Goal: Task Accomplishment & Management: Complete application form

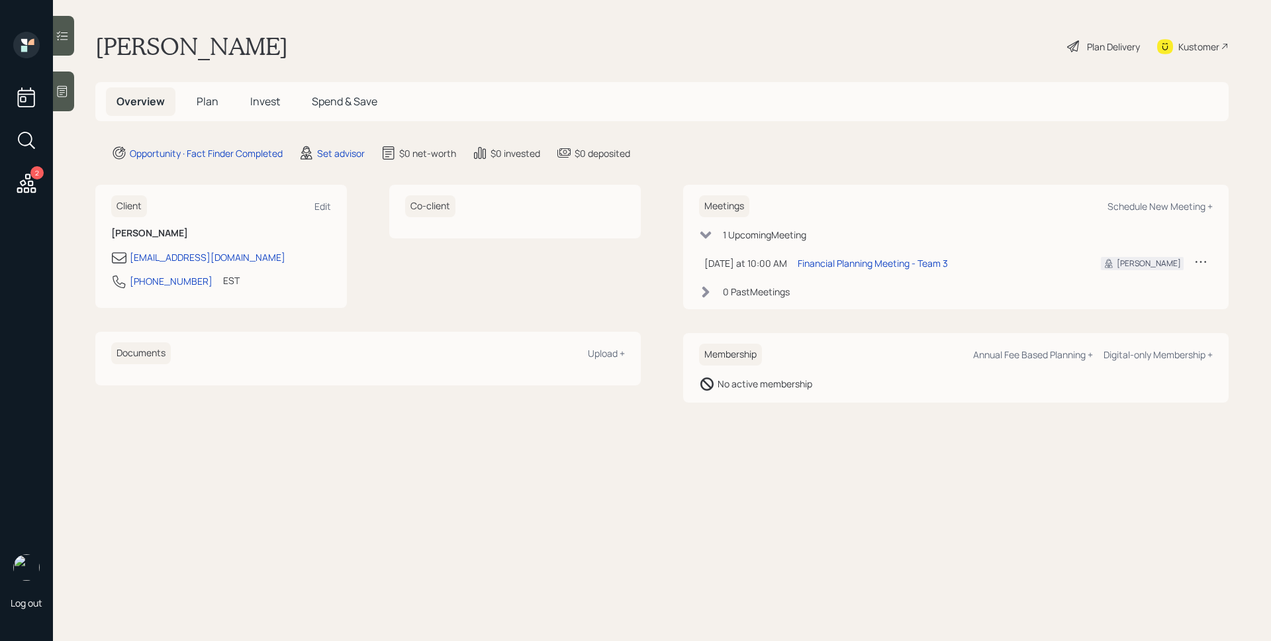
click at [60, 91] on icon at bounding box center [62, 91] width 13 height 13
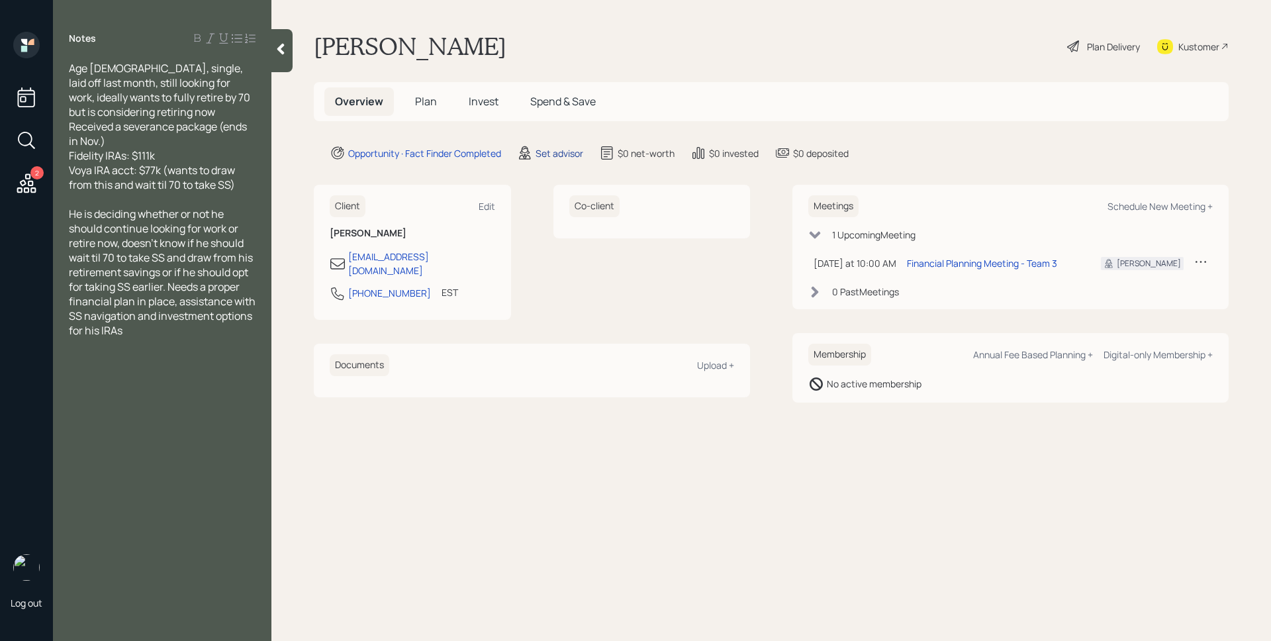
click at [541, 153] on div "Set advisor" at bounding box center [559, 153] width 48 height 14
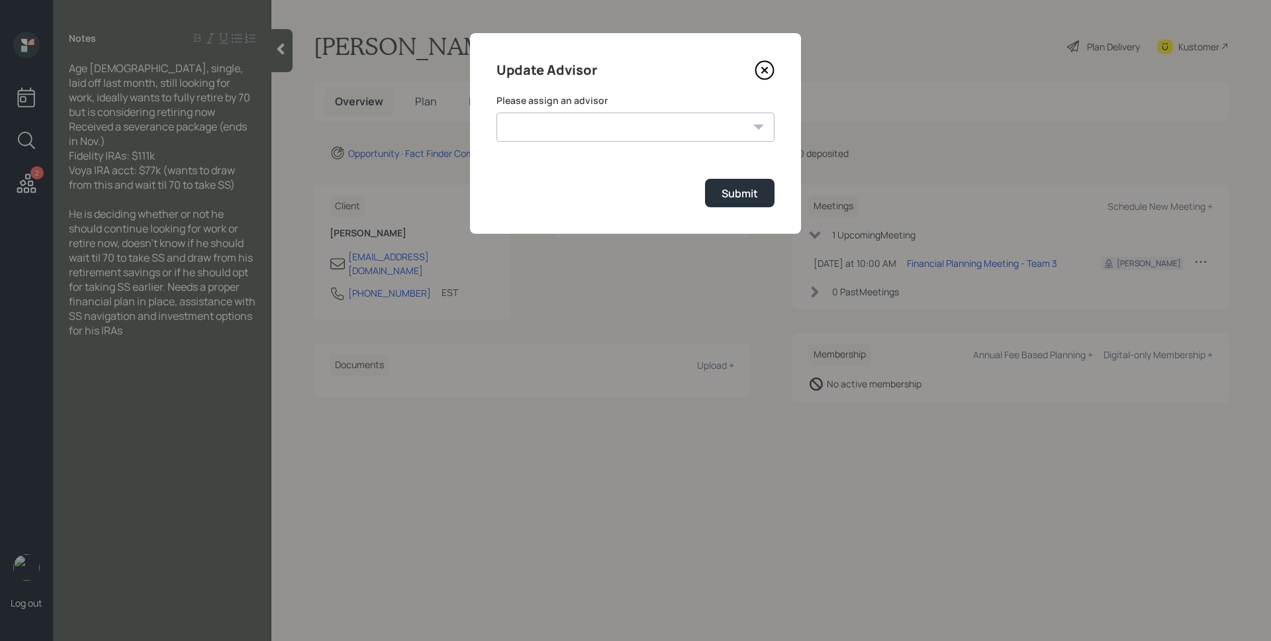
click at [590, 120] on select "[PERSON_NAME] [PERSON_NAME] [PERSON_NAME] End [PERSON_NAME] [PERSON_NAME] [PERS…" at bounding box center [635, 127] width 278 height 29
select select "d946c976-65aa-4529-ac9d-02c4f1114fc0"
click at [496, 113] on select "[PERSON_NAME] [PERSON_NAME] [PERSON_NAME] End [PERSON_NAME] [PERSON_NAME] [PERS…" at bounding box center [635, 127] width 278 height 29
click at [727, 193] on div "Submit" at bounding box center [739, 193] width 36 height 15
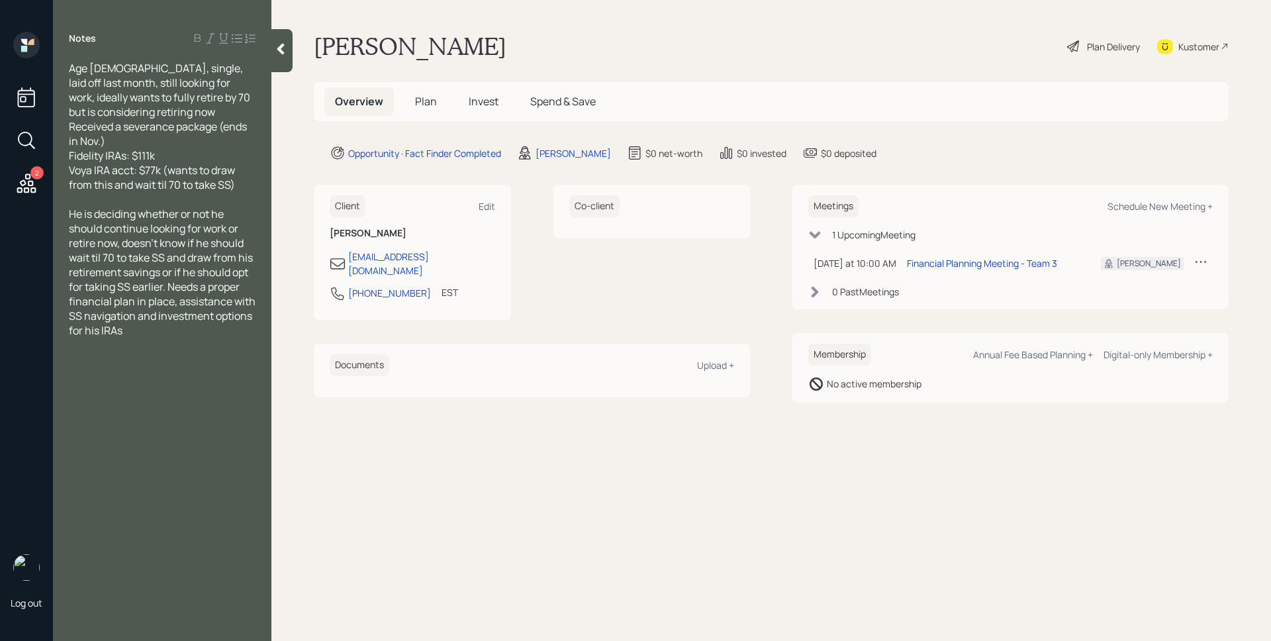
click at [417, 104] on span "Plan" at bounding box center [426, 101] width 22 height 15
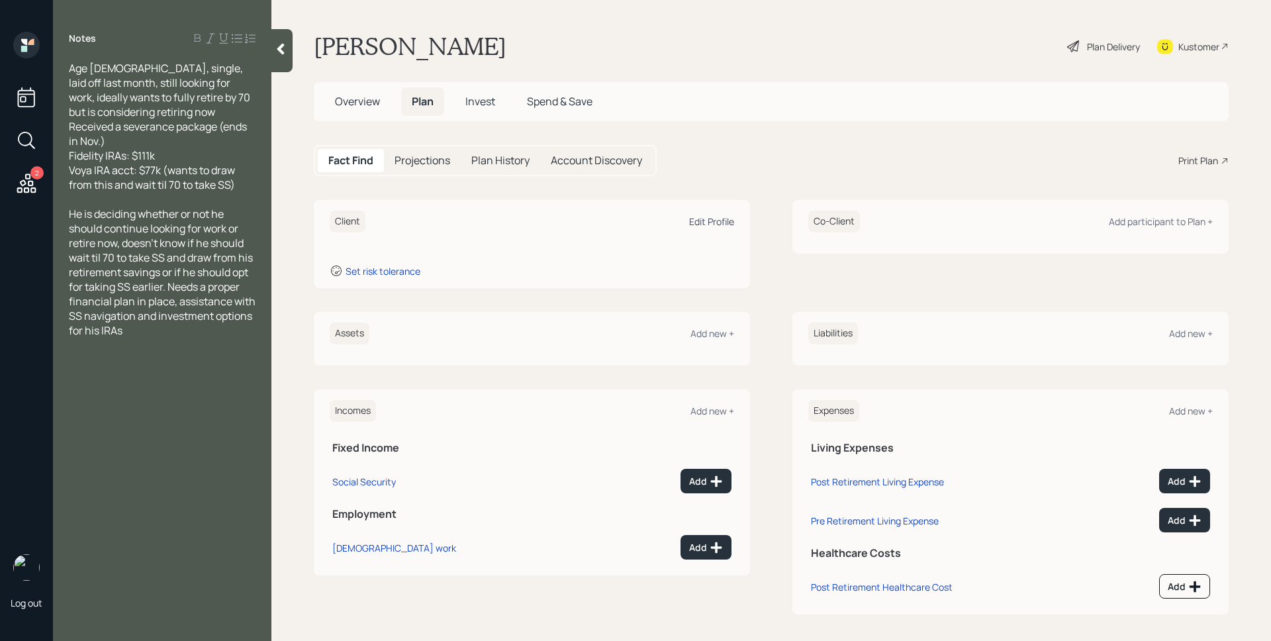
click at [713, 219] on div "Edit Profile" at bounding box center [711, 221] width 45 height 13
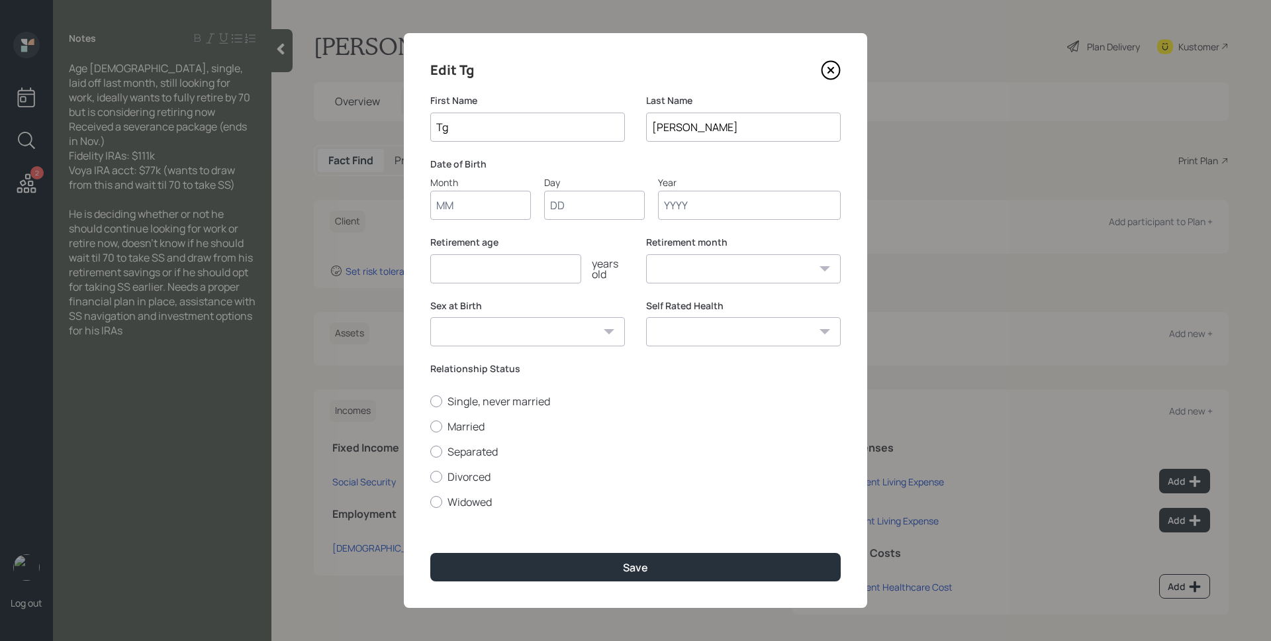
click at [498, 212] on input "Month" at bounding box center [480, 205] width 101 height 29
type input "01"
type input "1957"
select select "1"
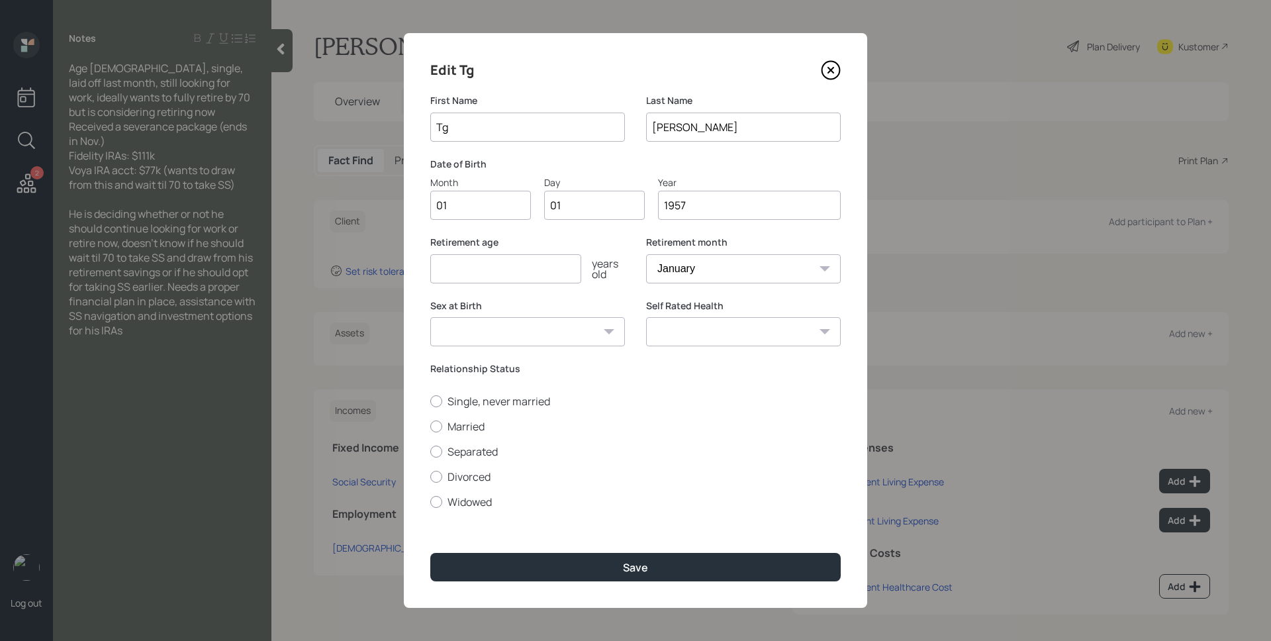
type input "1957"
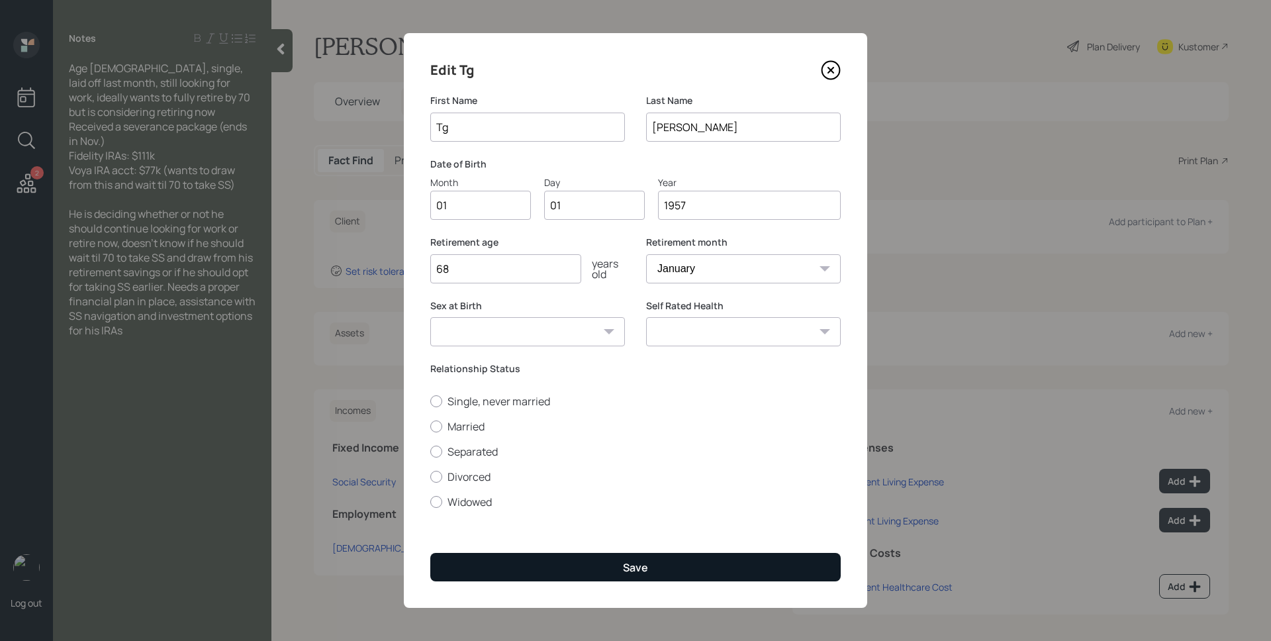
type input "68"
click at [491, 561] on button "Save" at bounding box center [635, 567] width 410 height 28
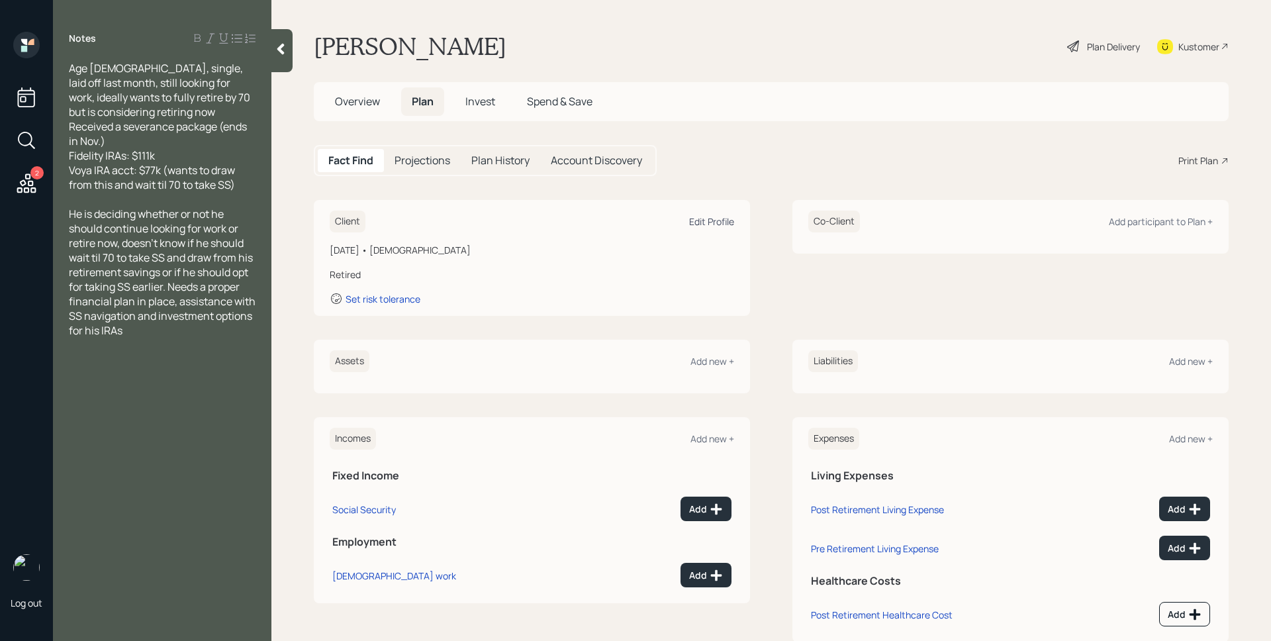
click at [696, 220] on div "Edit Profile" at bounding box center [711, 221] width 45 height 13
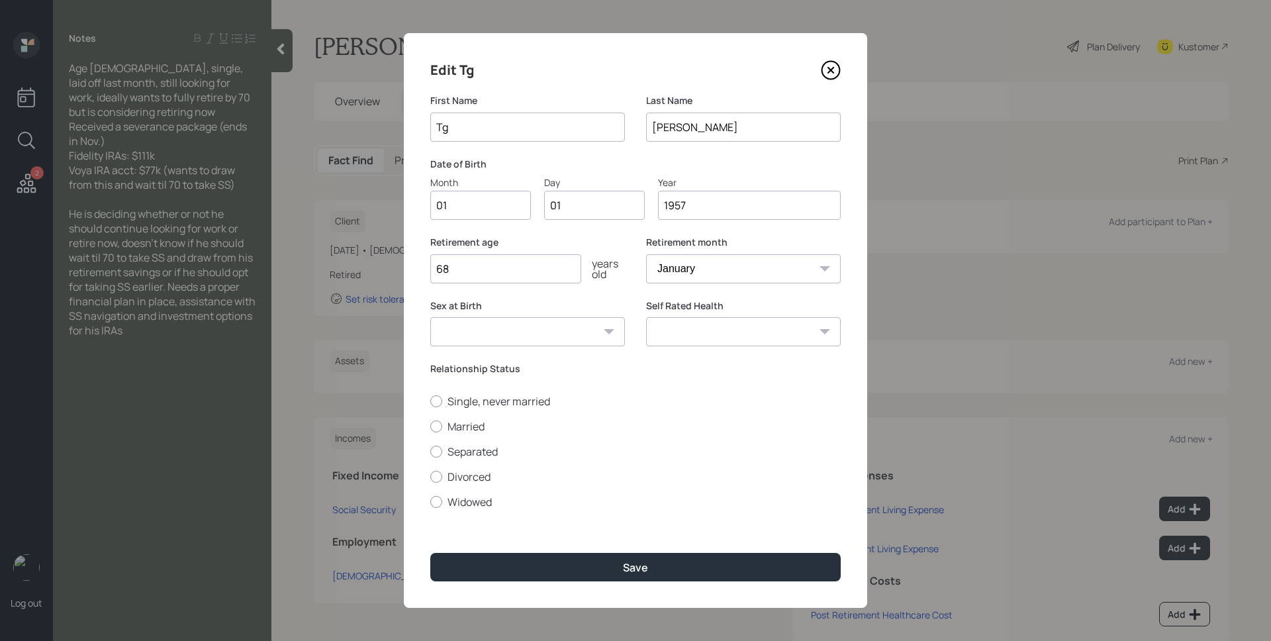
click at [502, 339] on select "[DEMOGRAPHIC_DATA] [DEMOGRAPHIC_DATA] Other / Prefer not to say" at bounding box center [527, 331] width 195 height 29
select select "[DEMOGRAPHIC_DATA]"
click at [430, 317] on select "[DEMOGRAPHIC_DATA] [DEMOGRAPHIC_DATA] Other / Prefer not to say" at bounding box center [527, 331] width 195 height 29
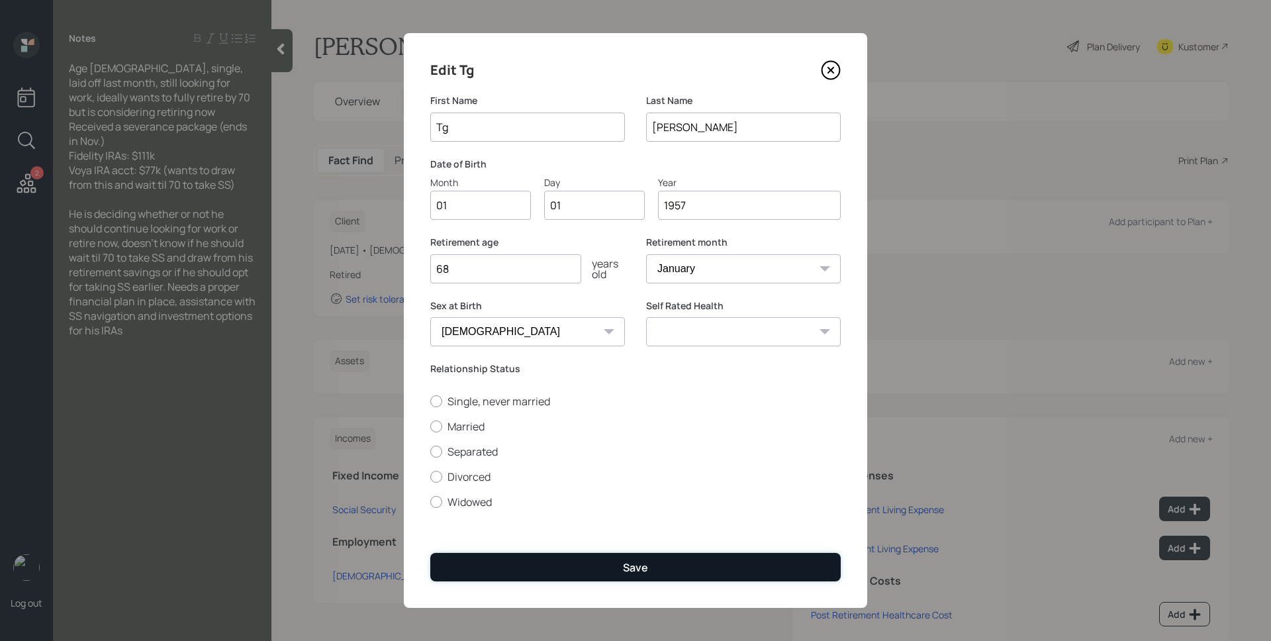
click at [576, 567] on button "Save" at bounding box center [635, 567] width 410 height 28
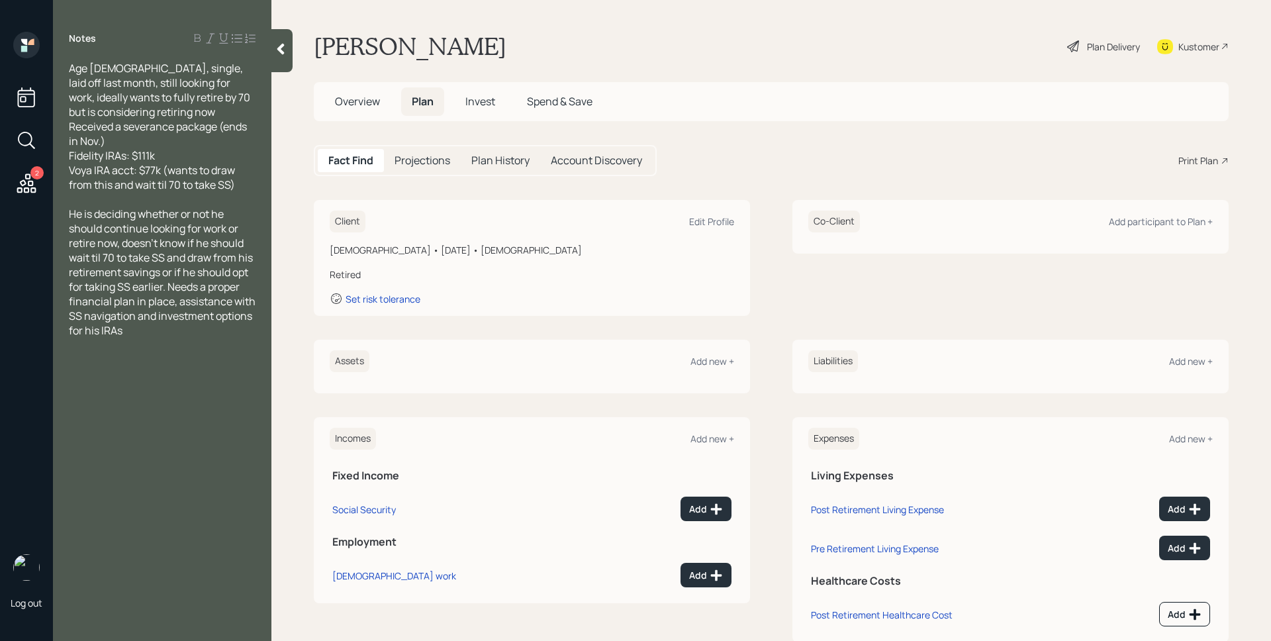
click at [712, 371] on div "Assets Add new +" at bounding box center [532, 361] width 404 height 22
click at [713, 357] on div "Add new +" at bounding box center [712, 361] width 44 height 13
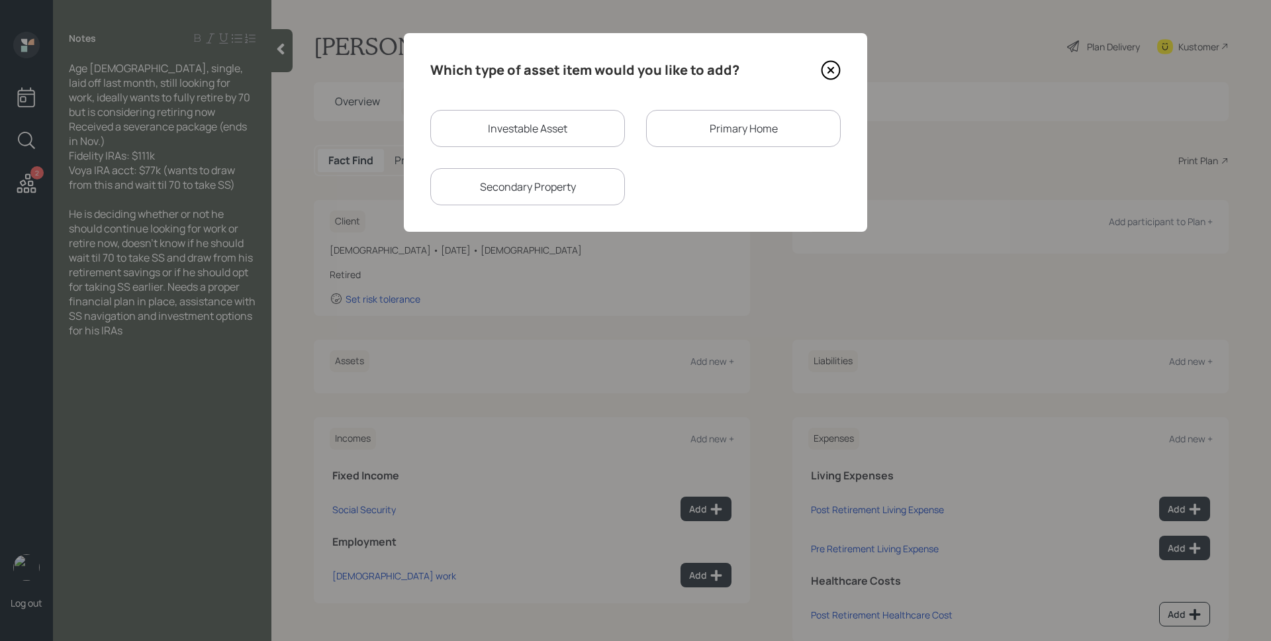
click at [518, 99] on div "Which type of asset item would you like to add? Investable Asset Primary Home S…" at bounding box center [635, 132] width 463 height 199
click at [525, 128] on div "Investable Asset" at bounding box center [527, 128] width 195 height 37
select select "taxable"
select select "balanced"
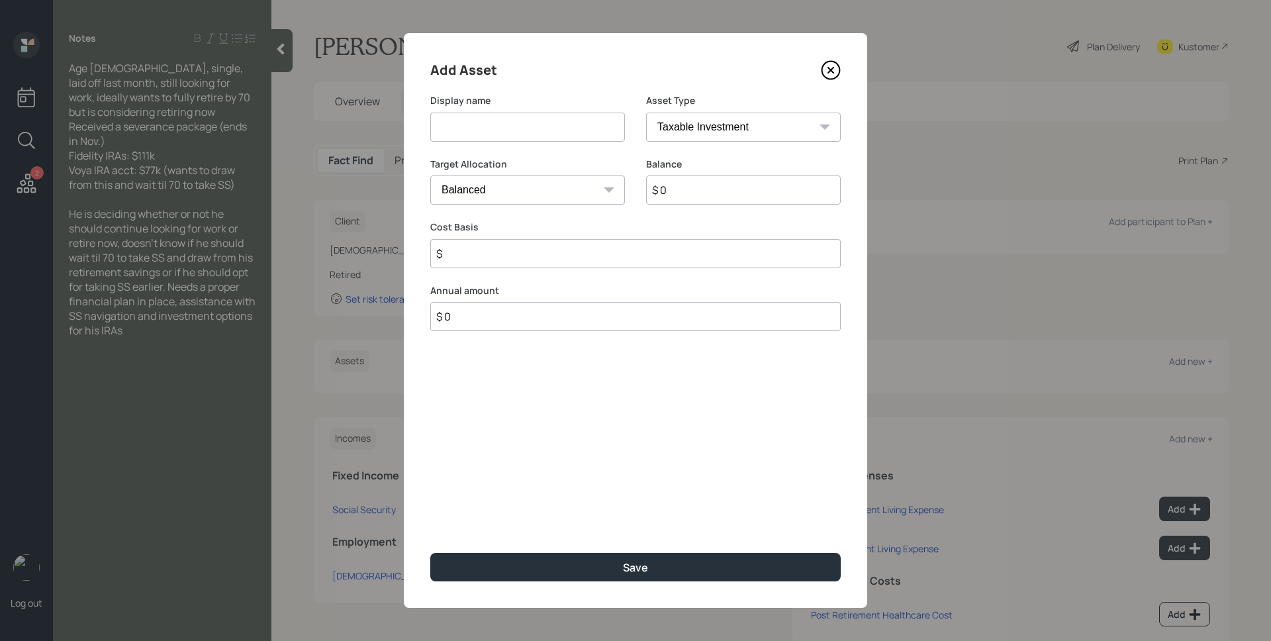
click at [525, 128] on input at bounding box center [527, 127] width 195 height 29
type input "Fidelity IRAs"
click at [690, 128] on select "SEP [PERSON_NAME] IRA 401(k) [PERSON_NAME] 401(k) 403(b) [PERSON_NAME] 403(b) 4…" at bounding box center [743, 127] width 195 height 29
select select "ira"
click at [646, 113] on select "SEP [PERSON_NAME] IRA 401(k) [PERSON_NAME] 401(k) 403(b) [PERSON_NAME] 403(b) 4…" at bounding box center [743, 127] width 195 height 29
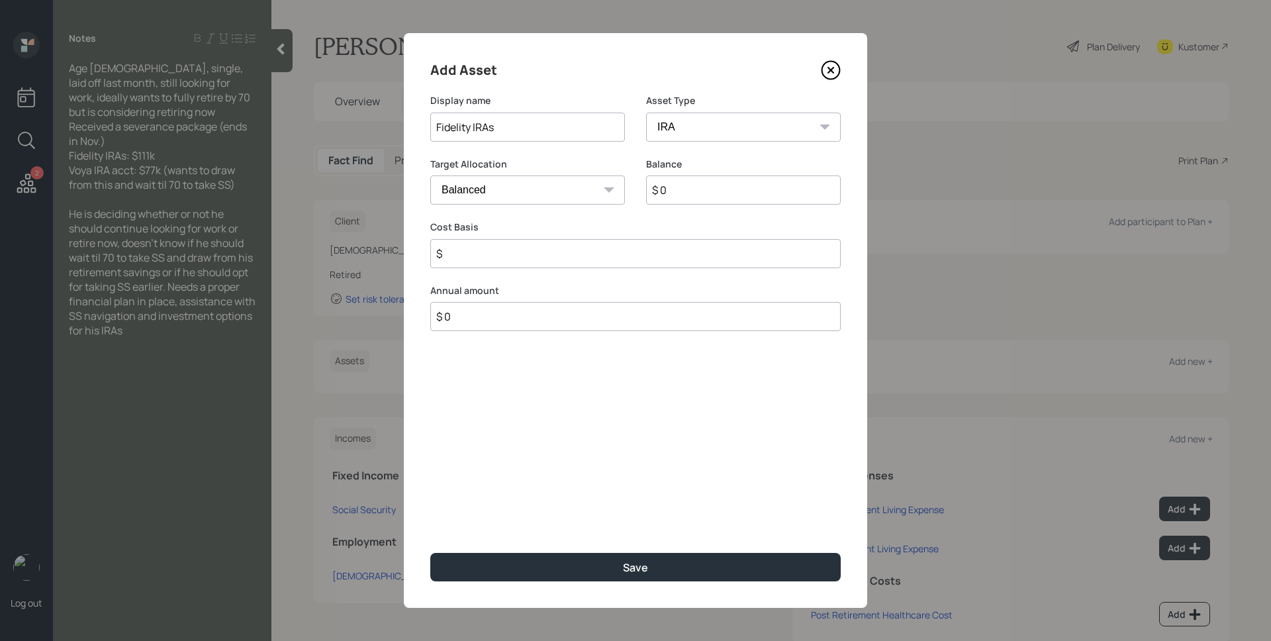
type input "$"
click at [686, 192] on input "$ 0" at bounding box center [743, 189] width 195 height 29
type input "$ 111,000"
type input "$ 0"
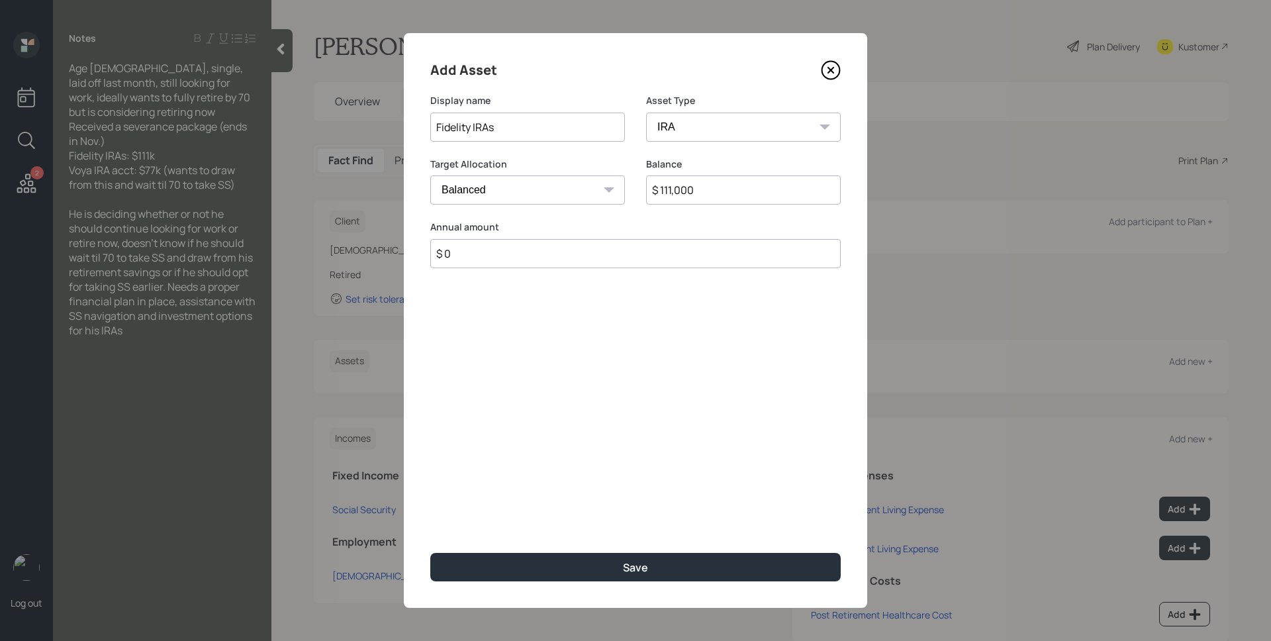
click at [430, 553] on button "Save" at bounding box center [635, 567] width 410 height 28
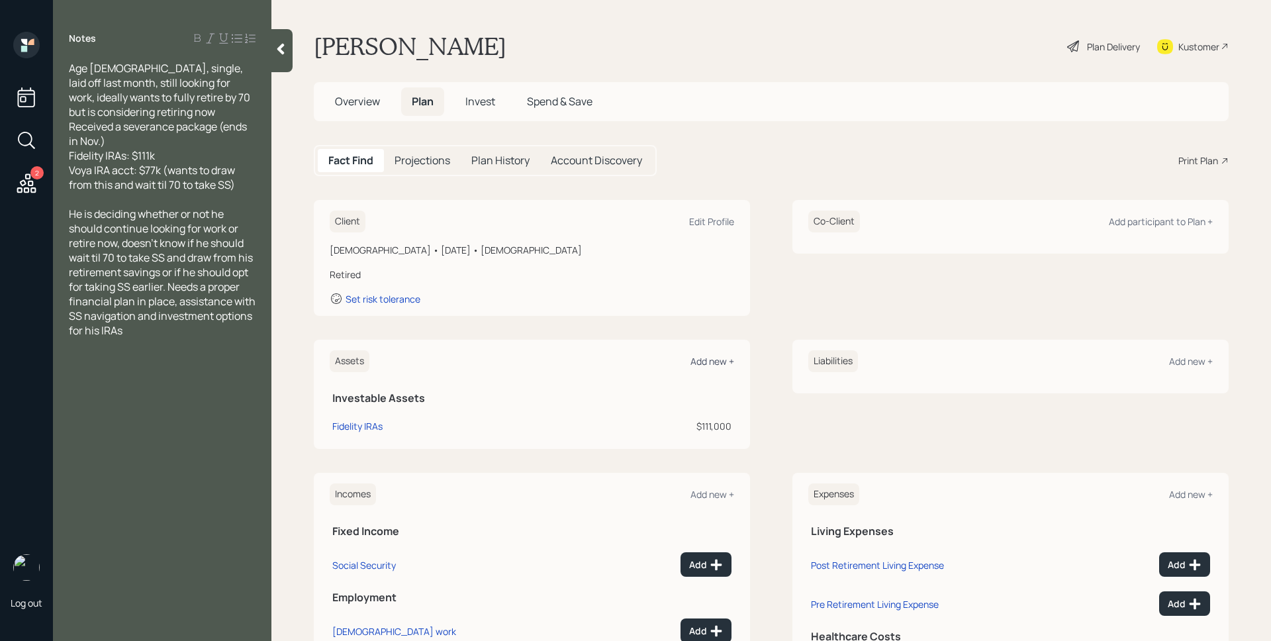
click at [707, 358] on div "Add new +" at bounding box center [712, 361] width 44 height 13
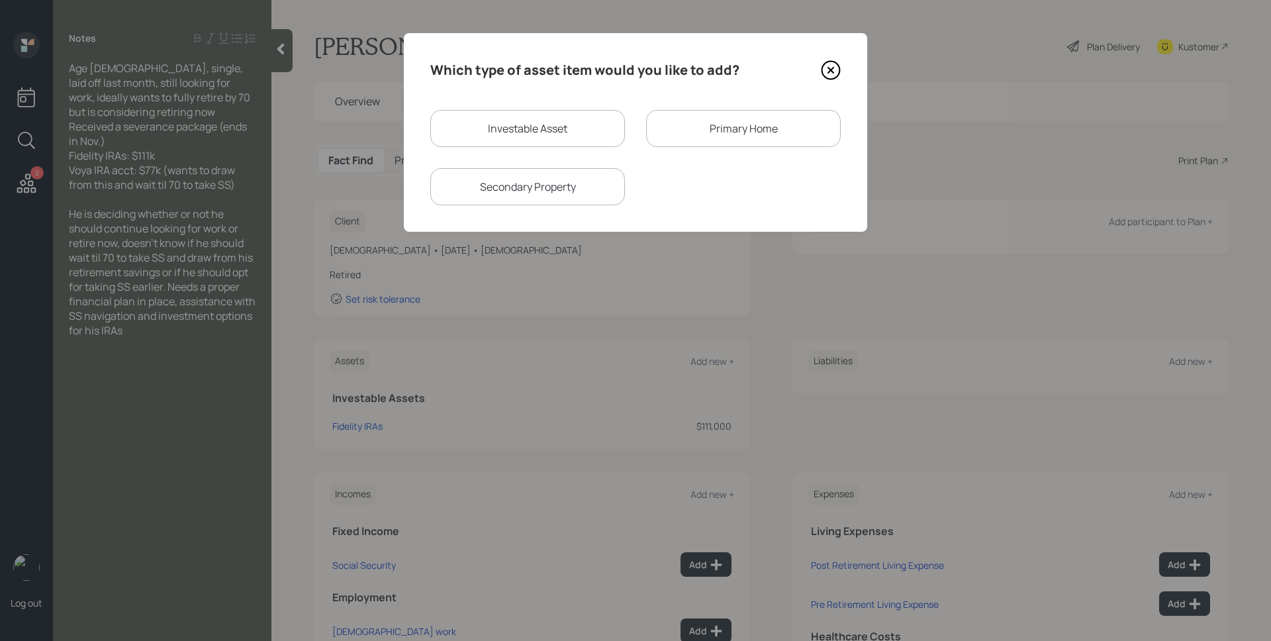
click at [463, 112] on div "Investable Asset" at bounding box center [527, 128] width 195 height 37
select select "taxable"
select select "balanced"
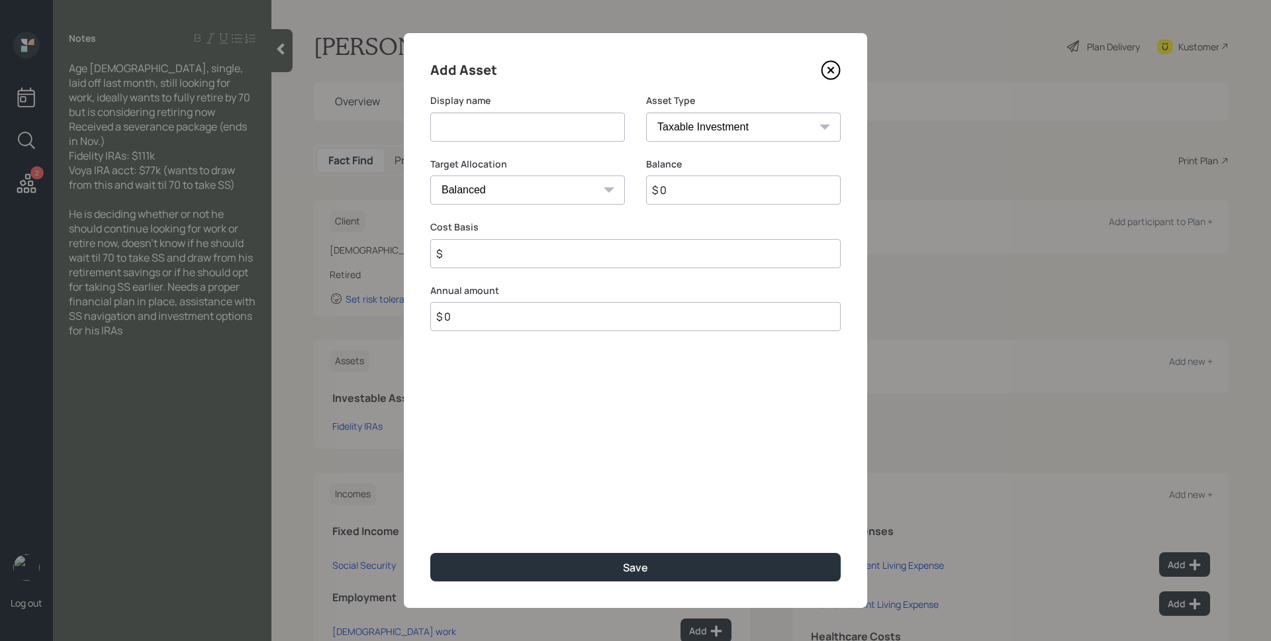
click at [475, 120] on input at bounding box center [527, 127] width 195 height 29
type input "Voya IRA"
click at [686, 120] on select "SEP [PERSON_NAME] IRA 401(k) [PERSON_NAME] 401(k) 403(b) [PERSON_NAME] 403(b) 4…" at bounding box center [743, 127] width 195 height 29
select select "ira"
click at [646, 113] on select "SEP [PERSON_NAME] IRA 401(k) [PERSON_NAME] 401(k) 403(b) [PERSON_NAME] 403(b) 4…" at bounding box center [743, 127] width 195 height 29
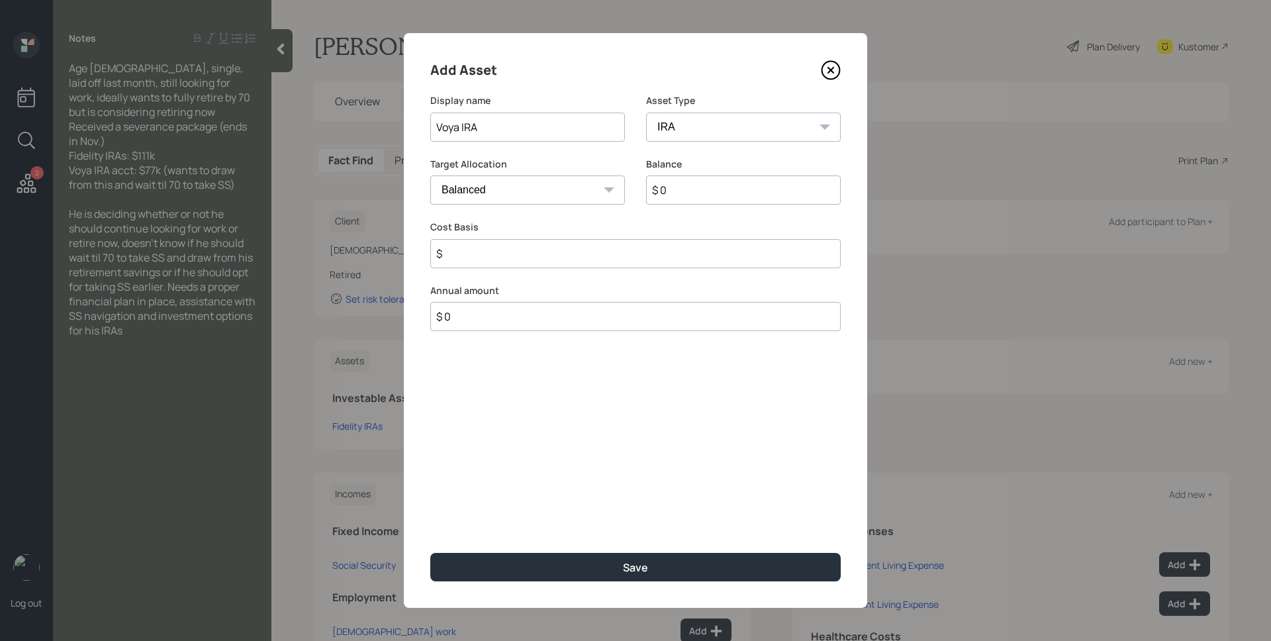
type input "$"
click at [680, 181] on input "$ 0" at bounding box center [743, 189] width 195 height 29
click at [666, 189] on input "$ 0" at bounding box center [743, 189] width 195 height 29
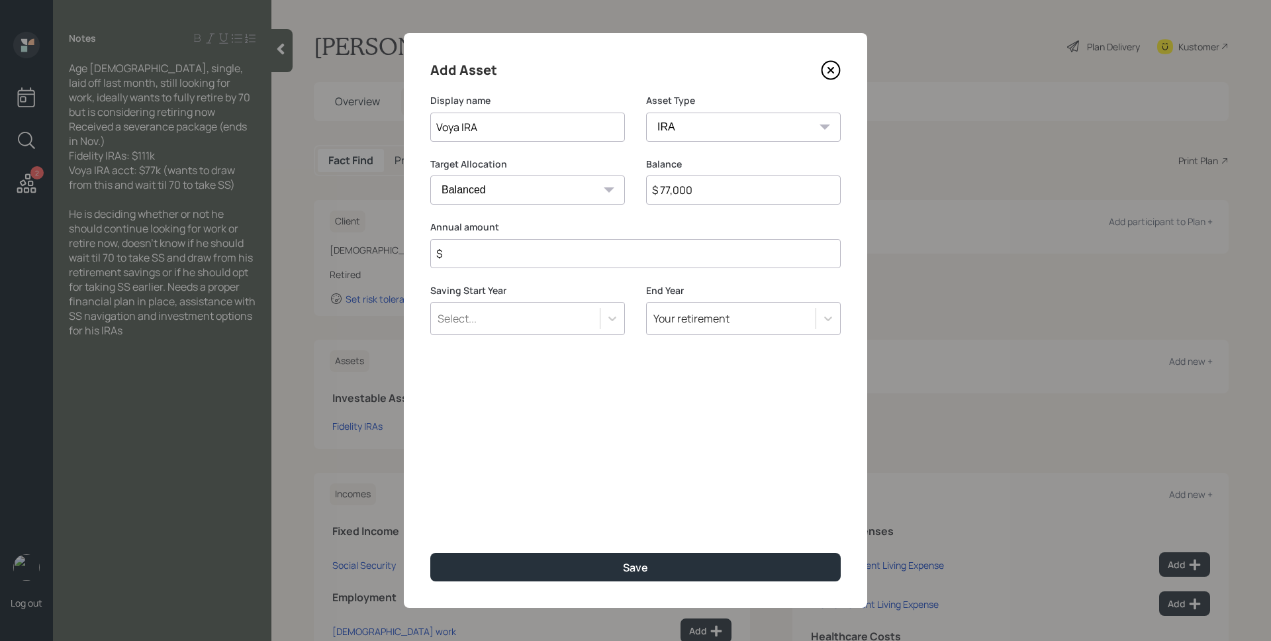
type input "$ 77,000"
type input "$ 0"
click at [430, 553] on button "Save" at bounding box center [635, 567] width 410 height 28
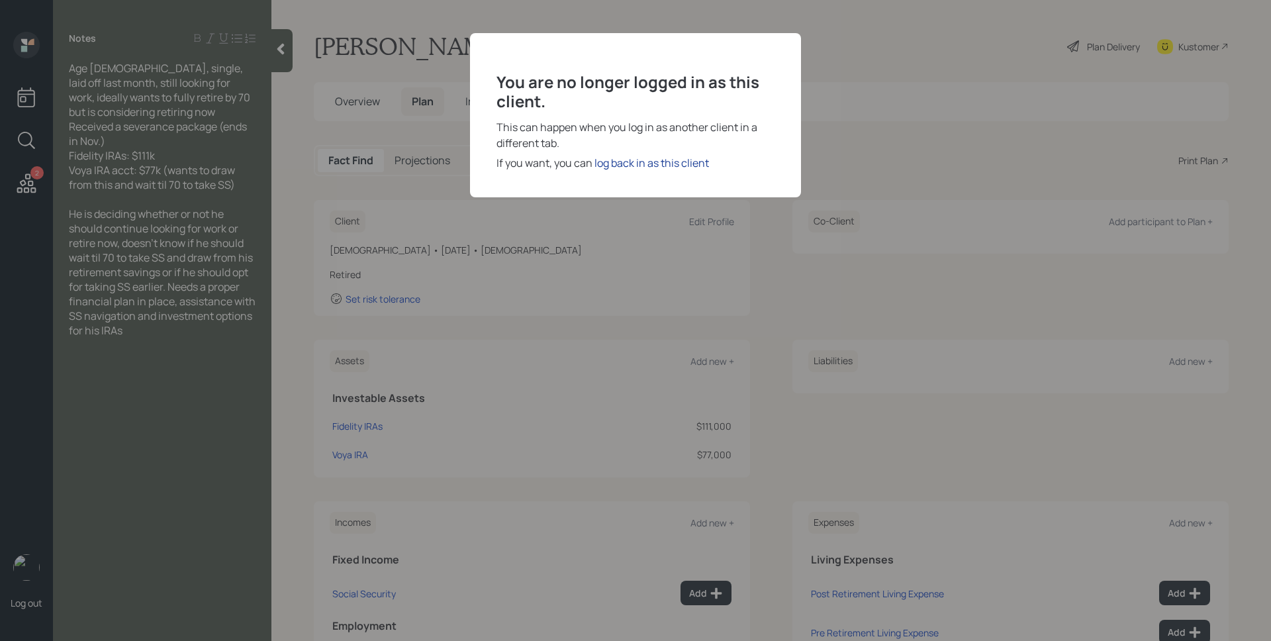
click at [667, 167] on div "log back in as this client" at bounding box center [651, 163] width 114 height 16
